Goal: Information Seeking & Learning: Learn about a topic

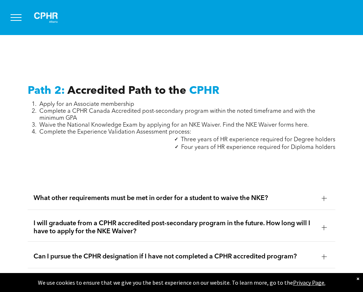
scroll to position [1240, 0]
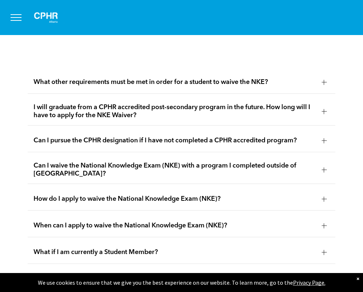
click at [40, 162] on span "Can I waive the National Knowledge Exam (NKE) with a program I completed outsid…" at bounding box center [175, 170] width 283 height 16
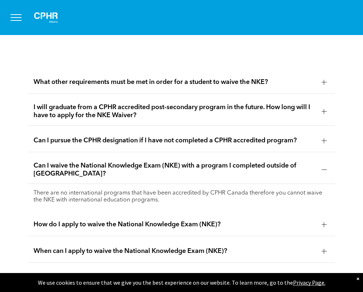
click at [41, 162] on span "Can I waive the National Knowledge Exam (NKE) with a program I completed outsid…" at bounding box center [175, 170] width 283 height 16
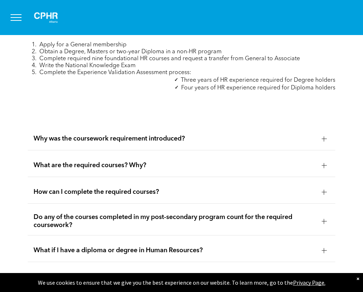
scroll to position [2335, 0]
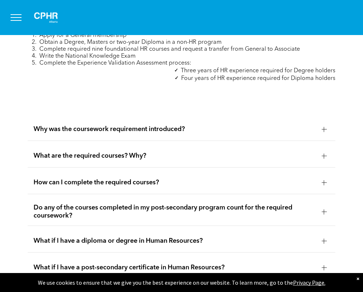
click at [65, 118] on div "Why was the coursework requirement introduced?" at bounding box center [182, 129] width 308 height 23
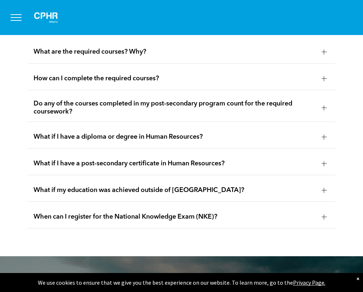
scroll to position [2481, 0]
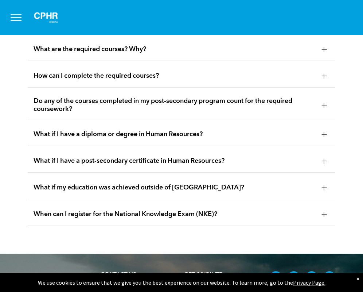
click at [60, 131] on div "What if I have a diploma or degree in Human Resources?" at bounding box center [182, 134] width 308 height 23
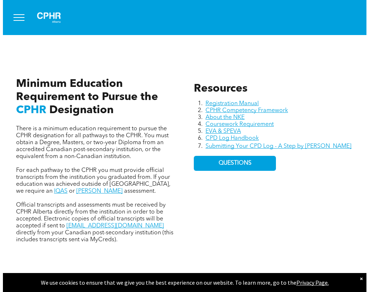
scroll to position [0, 0]
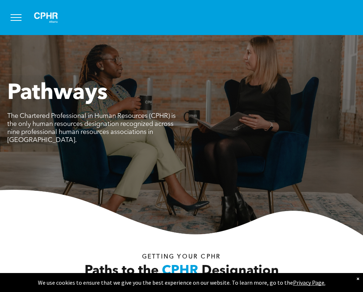
click at [15, 21] on button "menu" at bounding box center [16, 17] width 19 height 19
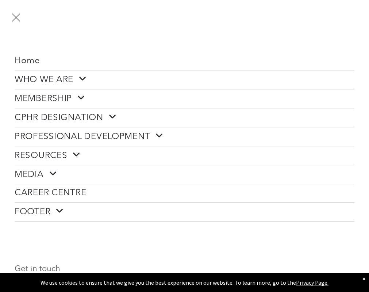
click at [84, 113] on span "CPHR DESIGNATION" at bounding box center [66, 117] width 102 height 11
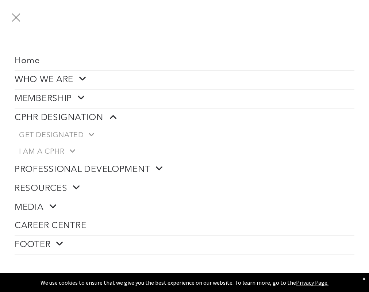
click at [82, 95] on span at bounding box center [78, 97] width 13 height 9
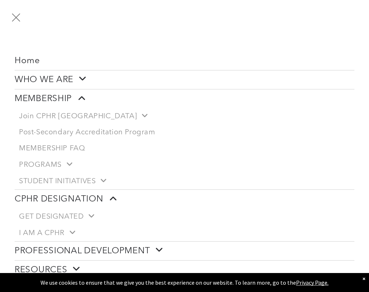
click at [81, 85] on link "WHO WE ARE" at bounding box center [185, 79] width 340 height 19
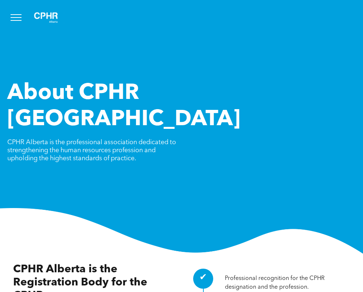
click at [13, 13] on button "menu" at bounding box center [16, 17] width 19 height 19
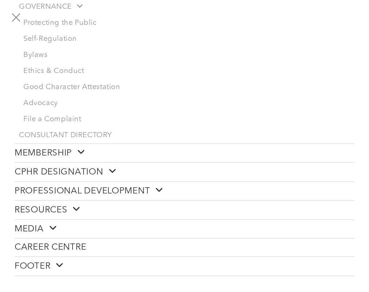
scroll to position [219, 0]
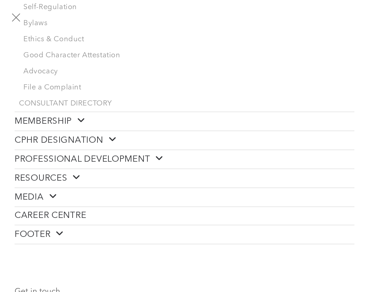
click at [98, 139] on span "CPHR DESIGNATION" at bounding box center [66, 140] width 102 height 11
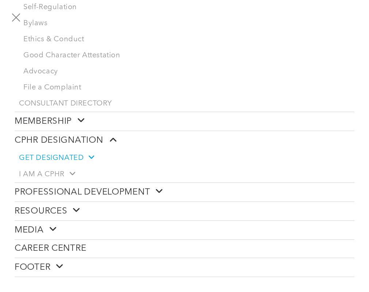
click at [88, 153] on span at bounding box center [89, 157] width 10 height 8
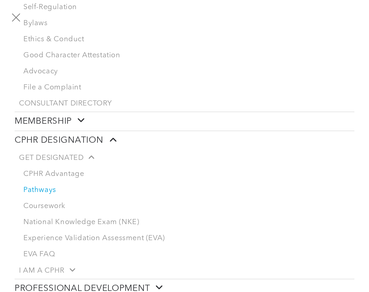
click at [61, 188] on link "Pathways" at bounding box center [186, 190] width 335 height 16
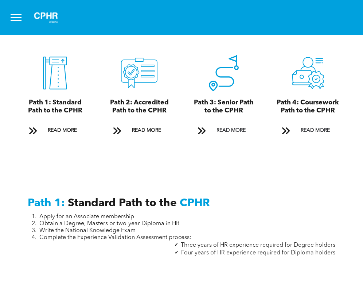
scroll to position [766, 0]
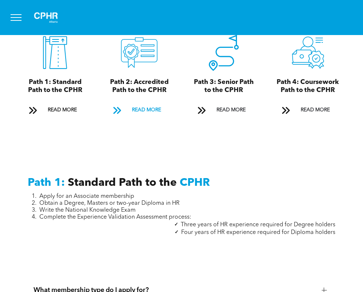
click at [155, 111] on span "READ MORE" at bounding box center [147, 109] width 34 height 13
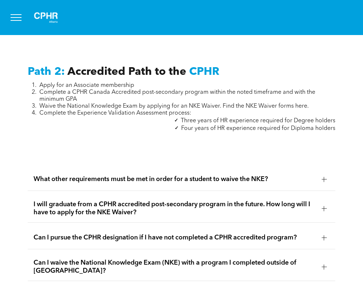
scroll to position [1144, 0]
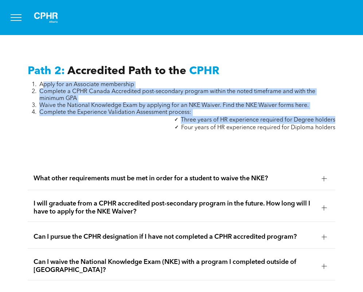
drag, startPoint x: 45, startPoint y: 80, endPoint x: 180, endPoint y: 124, distance: 142.1
click at [180, 124] on div "Apply for an Associate membership Complete a CPHR Canada Accredited post-second…" at bounding box center [182, 106] width 308 height 50
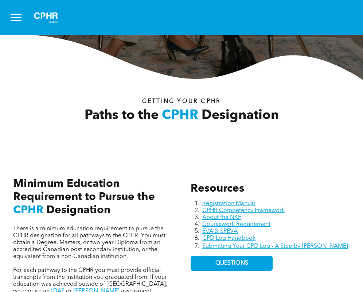
drag, startPoint x: 63, startPoint y: 124, endPoint x: 38, endPoint y: 22, distance: 105.8
